Goal: Information Seeking & Learning: Understand process/instructions

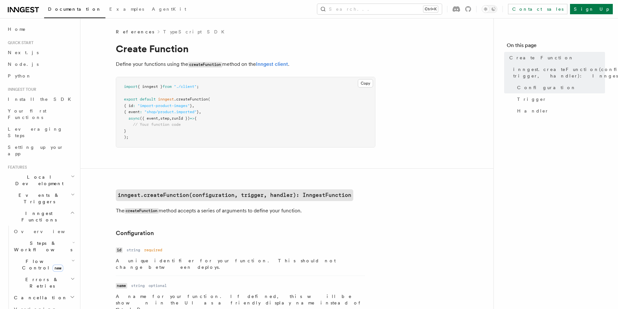
click at [230, 63] on p "Define your functions using the createFunction method on the Inngest client ." at bounding box center [246, 64] width 260 height 9
click at [119, 64] on p "Define your functions using the createFunction method on the Inngest client ." at bounding box center [246, 64] width 260 height 9
click at [328, 293] on p "A name for your function. If defined, this will be shown in the UI as a friendl…" at bounding box center [240, 302] width 249 height 19
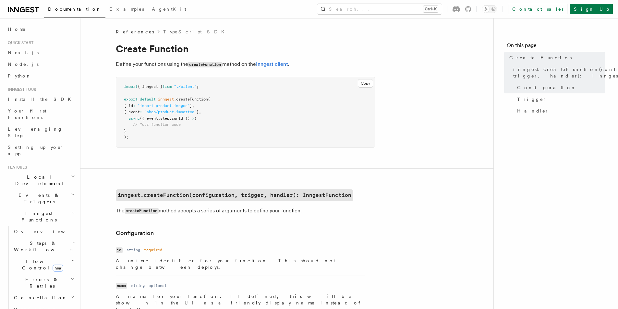
drag, startPoint x: 348, startPoint y: 191, endPoint x: 349, endPoint y: 200, distance: 8.8
click at [348, 192] on h2 "inngest.createFunction(configuration, trigger, handler): InngestFunction" at bounding box center [246, 195] width 260 height 12
drag, startPoint x: 349, startPoint y: 200, endPoint x: 351, endPoint y: 211, distance: 11.5
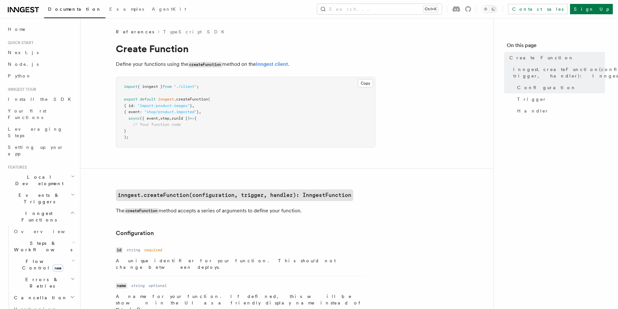
click at [288, 210] on p "The createFunction method accepts a series of arguments to define your function." at bounding box center [246, 210] width 260 height 9
click at [120, 210] on p "The createFunction method accepts a series of arguments to define your function." at bounding box center [246, 210] width 260 height 9
click at [118, 211] on p "The createFunction method accepts a series of arguments to define your function." at bounding box center [246, 210] width 260 height 9
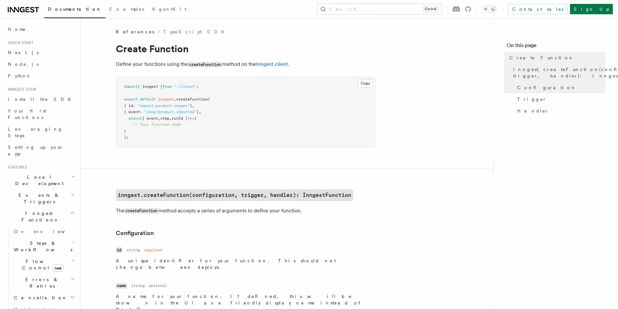
click at [118, 211] on p "The createFunction method accepts a series of arguments to define your function." at bounding box center [246, 210] width 260 height 9
click at [169, 210] on p "The createFunction method accepts a series of arguments to define your function." at bounding box center [246, 210] width 260 height 9
click at [238, 212] on p "The createFunction method accepts a series of arguments to define your function." at bounding box center [246, 210] width 260 height 9
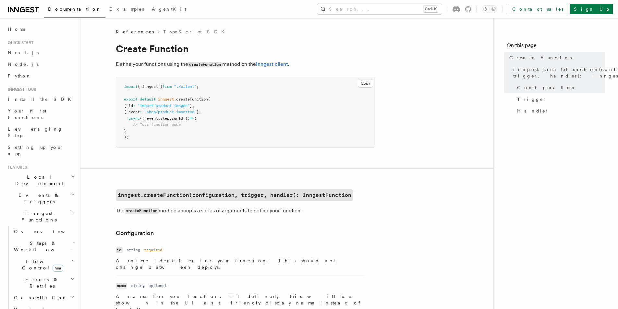
click at [297, 122] on pre "import { inngest } from "./client" ; export default inngest .createFunction ( {…" at bounding box center [245, 112] width 259 height 70
